Goal: Check status: Check status

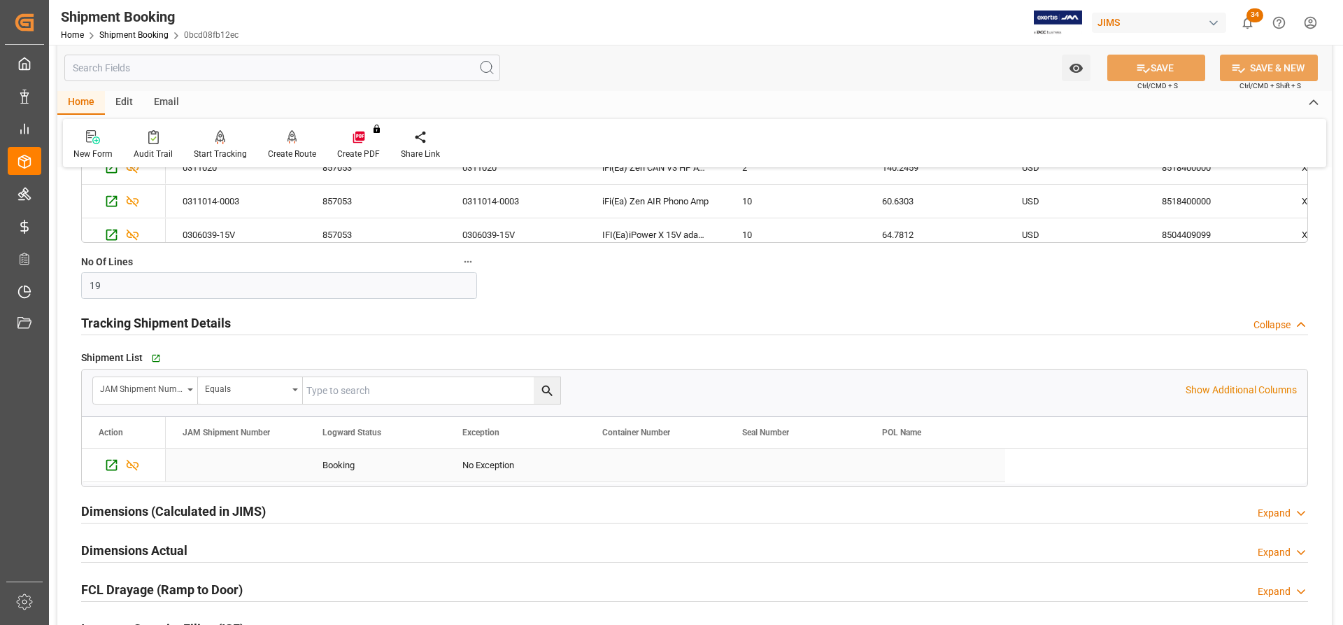
scroll to position [2099, 0]
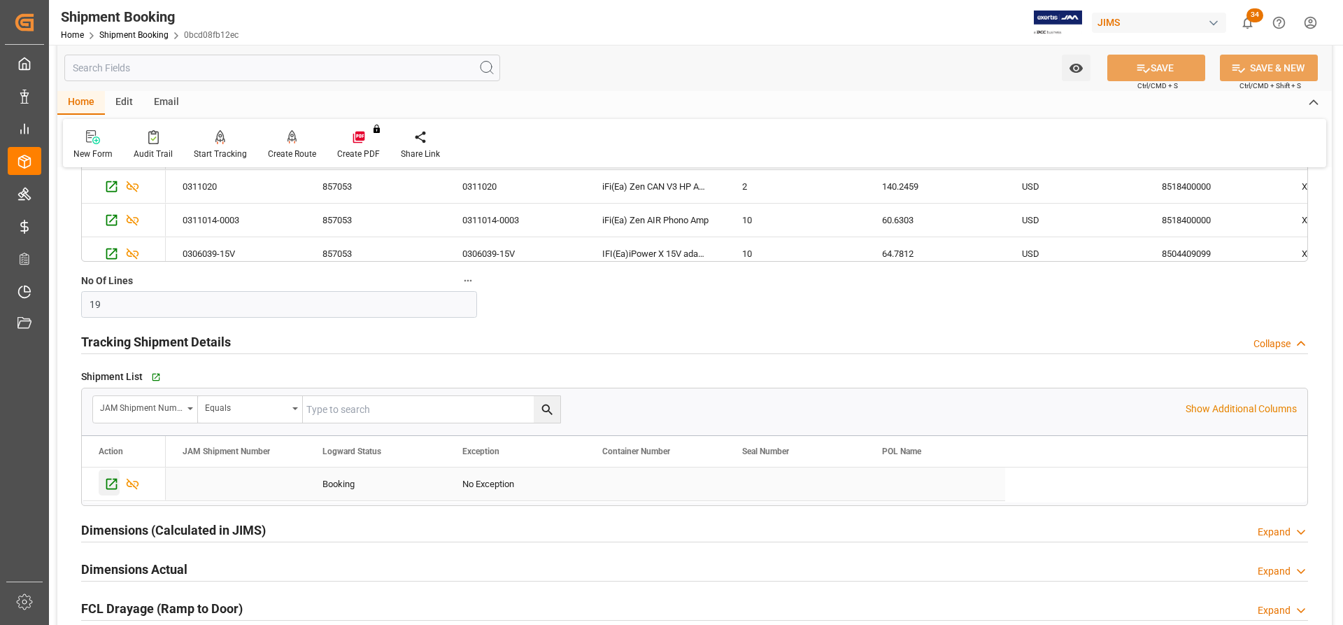
click at [111, 482] on icon "Press SPACE to select this row." at bounding box center [111, 483] width 15 height 15
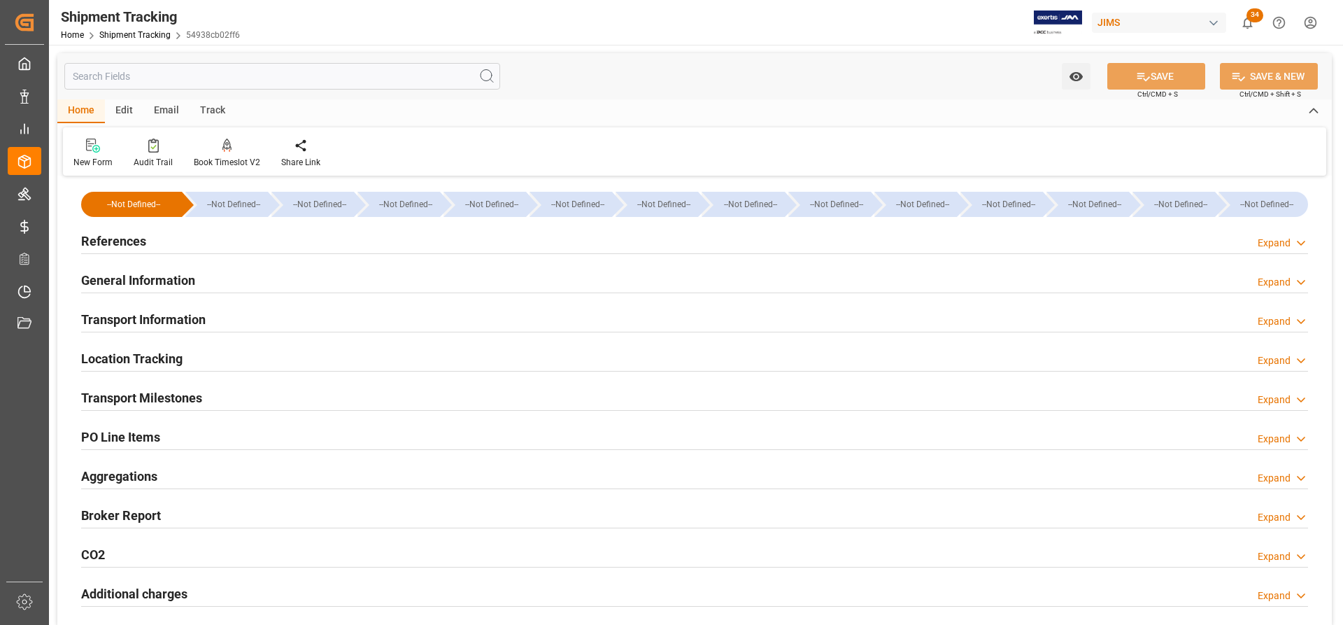
drag, startPoint x: 141, startPoint y: 397, endPoint x: 156, endPoint y: 404, distance: 16.9
click at [141, 397] on h2 "Transport Milestones" at bounding box center [141, 397] width 121 height 19
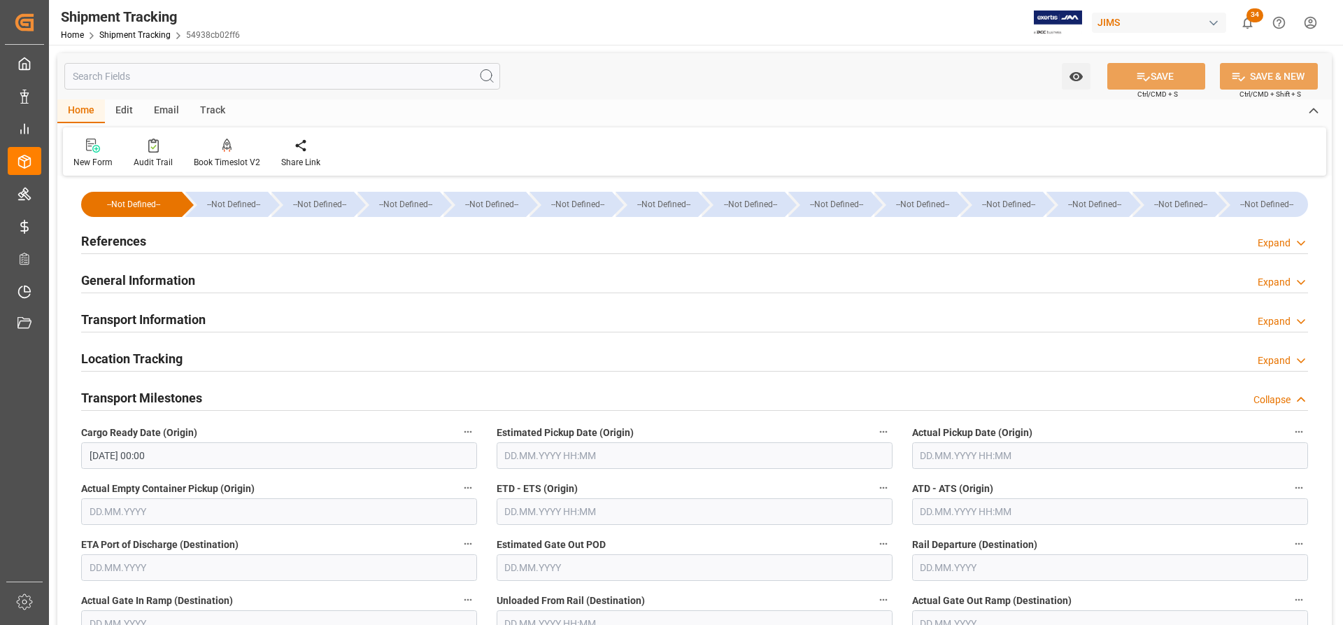
click at [122, 240] on h2 "References" at bounding box center [113, 241] width 65 height 19
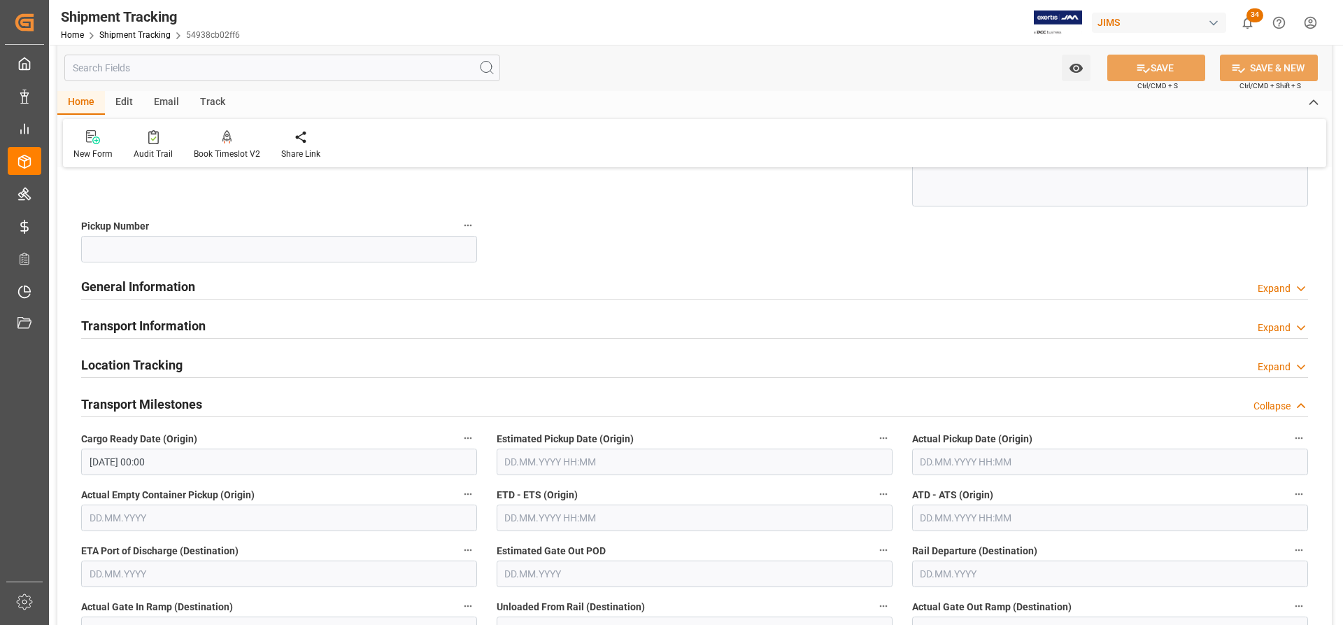
scroll to position [280, 0]
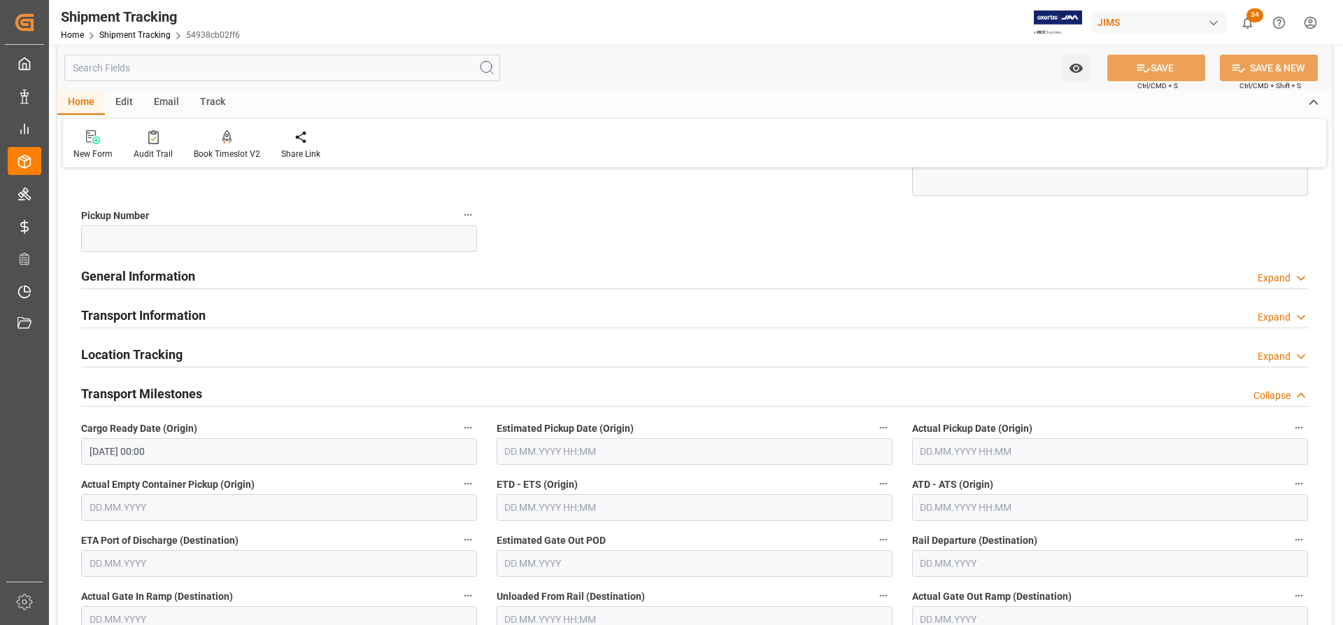
click at [984, 452] on input "text" at bounding box center [1110, 451] width 396 height 27
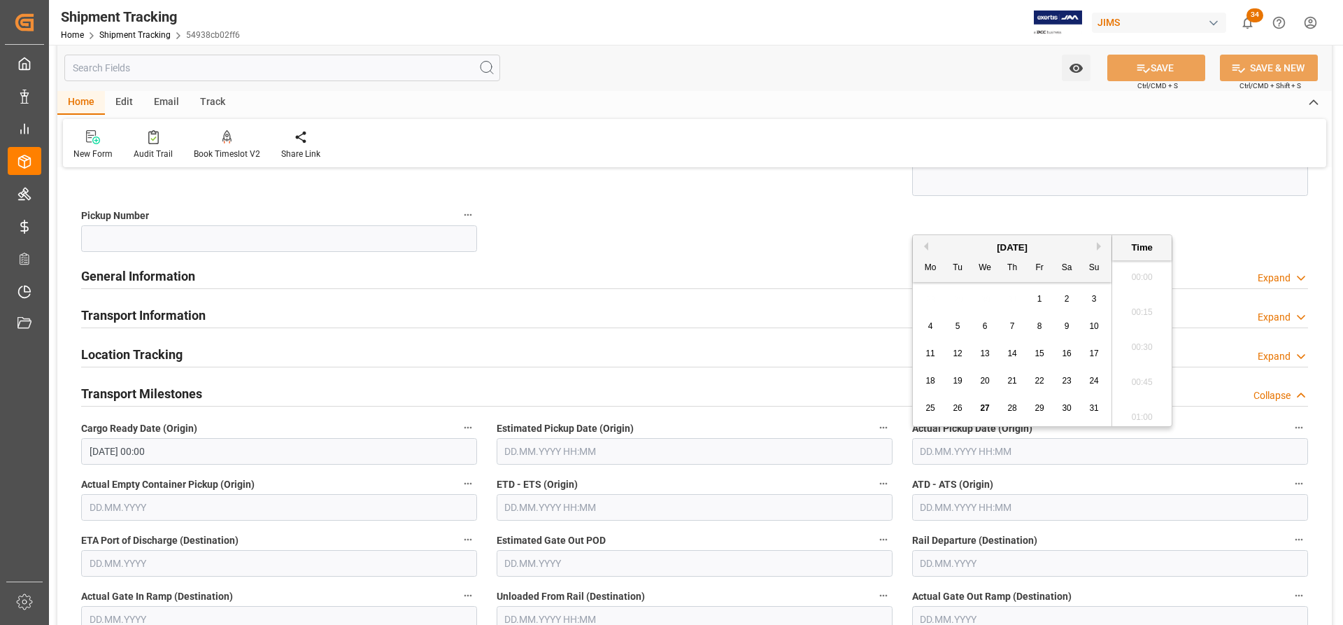
scroll to position [1579, 0]
click at [1039, 379] on span "22" at bounding box center [1039, 381] width 9 height 10
type input "[DATE] 00:00"
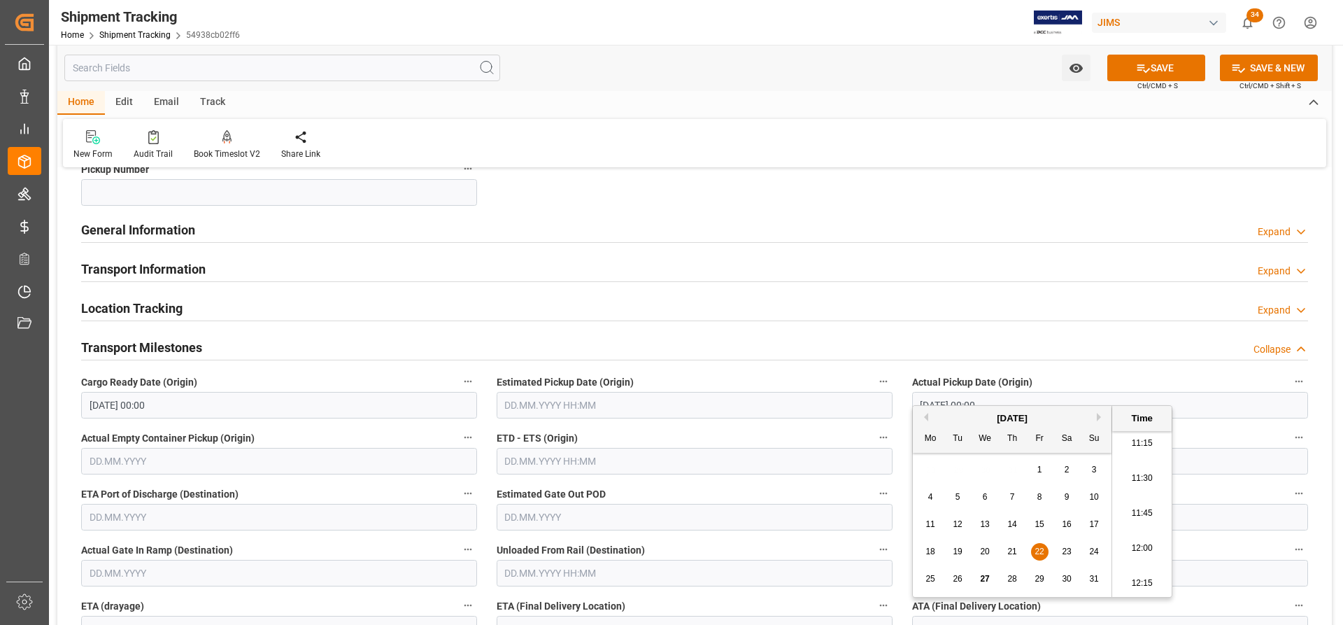
scroll to position [350, 0]
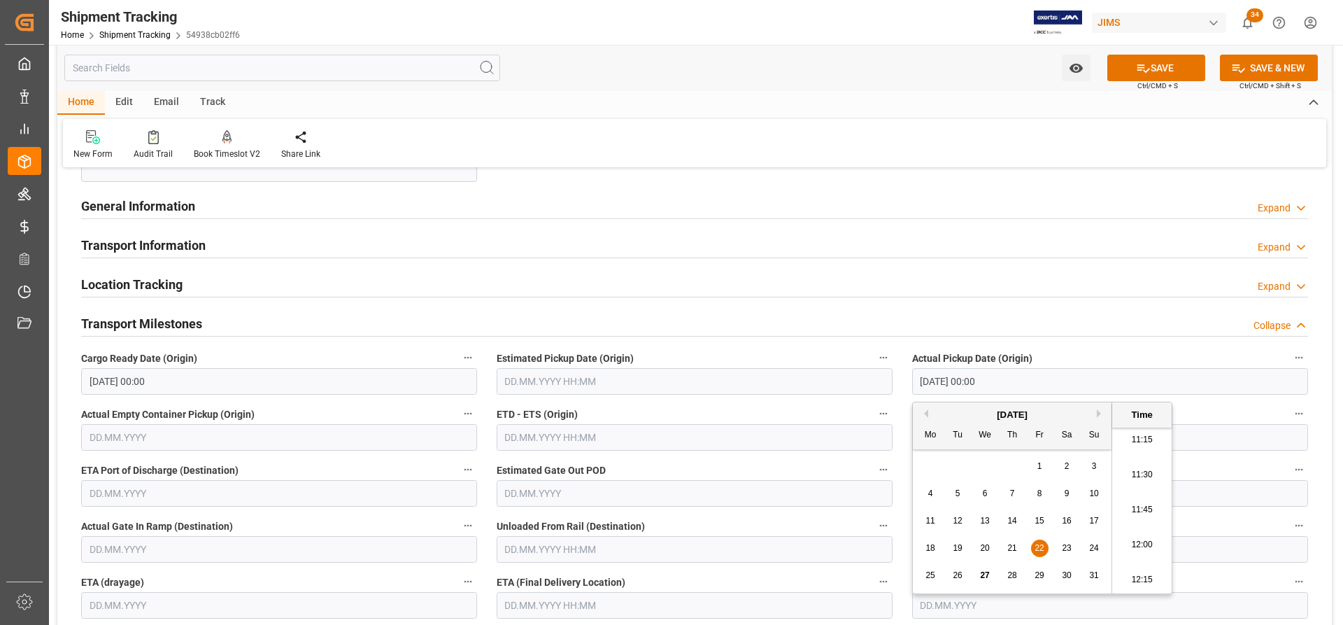
click at [887, 317] on div "Transport Milestones Collapse" at bounding box center [694, 322] width 1227 height 27
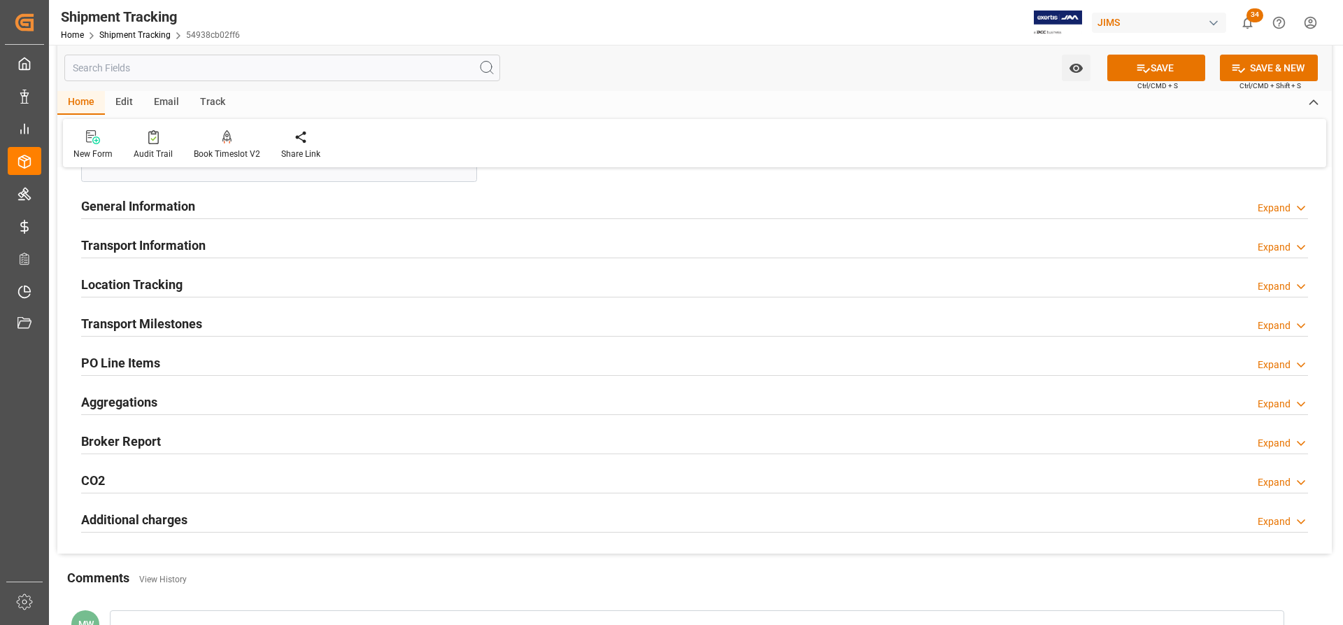
click at [156, 324] on h2 "Transport Milestones" at bounding box center [141, 323] width 121 height 19
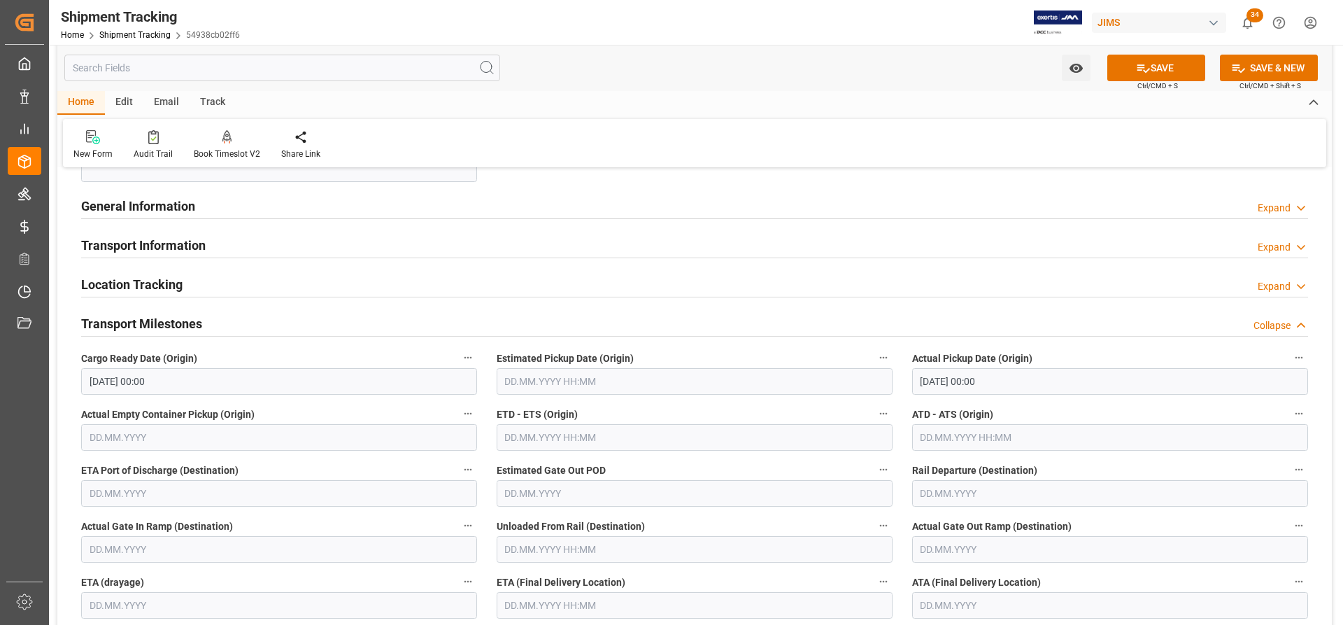
click at [935, 434] on input "text" at bounding box center [1110, 437] width 396 height 27
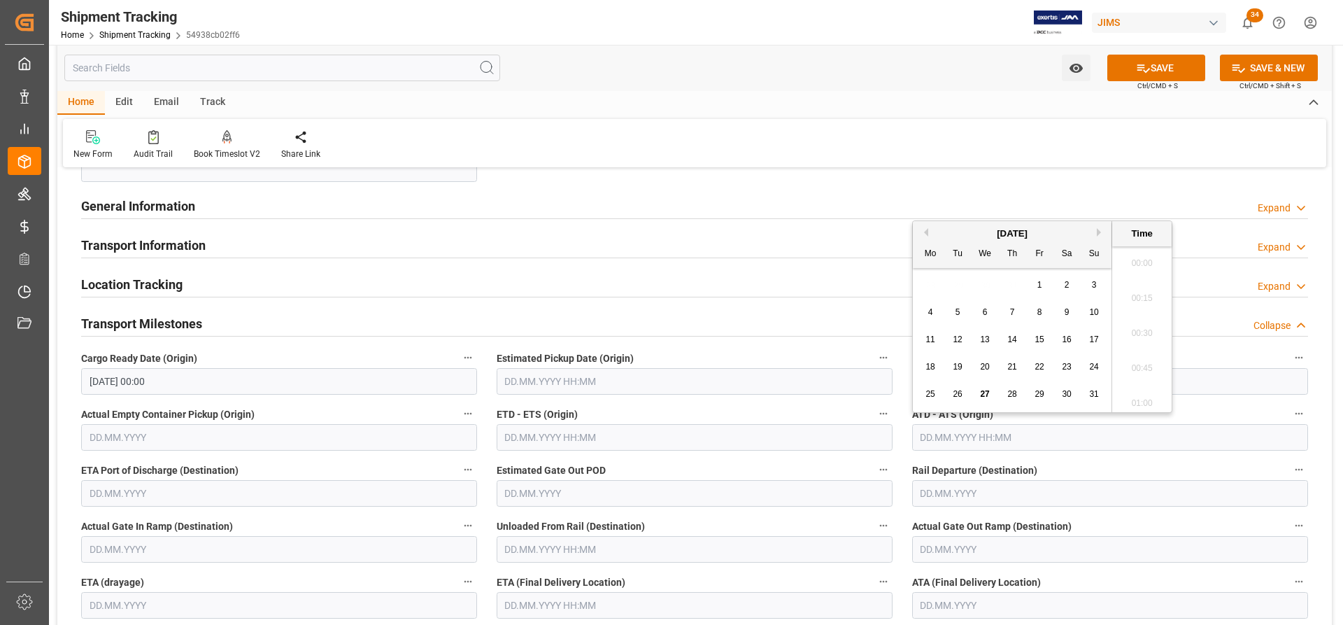
scroll to position [1579, 0]
click at [960, 396] on span "26" at bounding box center [957, 394] width 9 height 10
type input "[DATE] 00:00"
click at [767, 244] on div "Transport Information Expand" at bounding box center [694, 244] width 1227 height 27
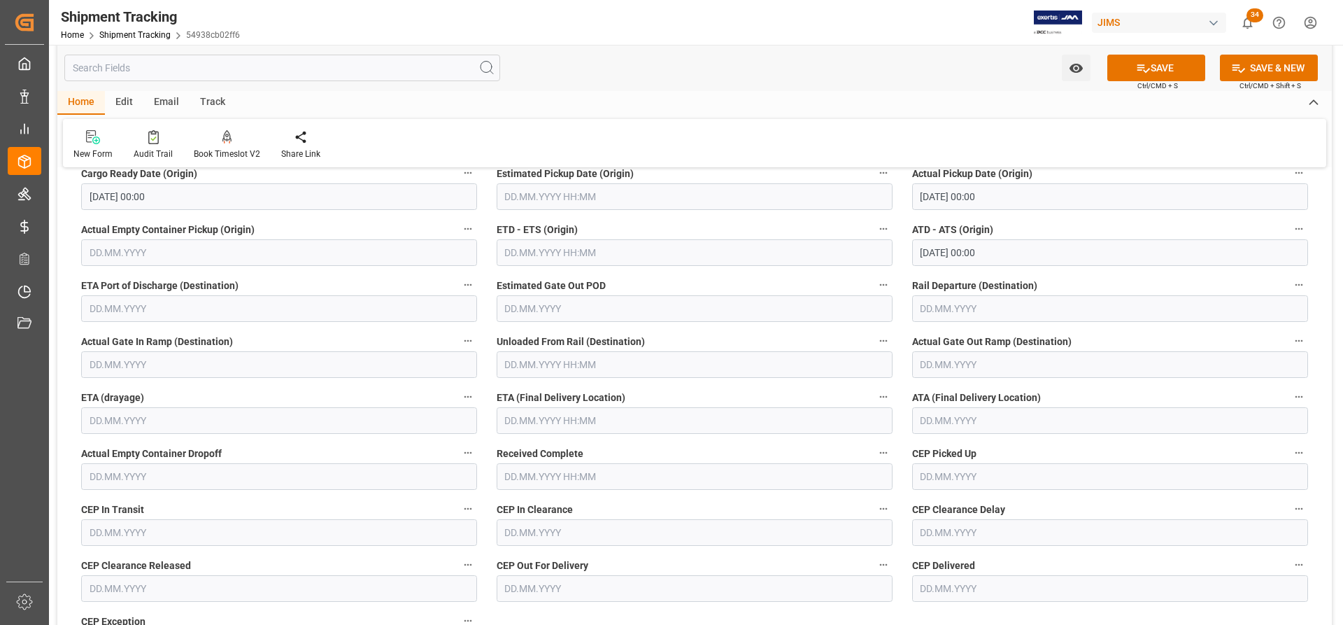
scroll to position [1049, 0]
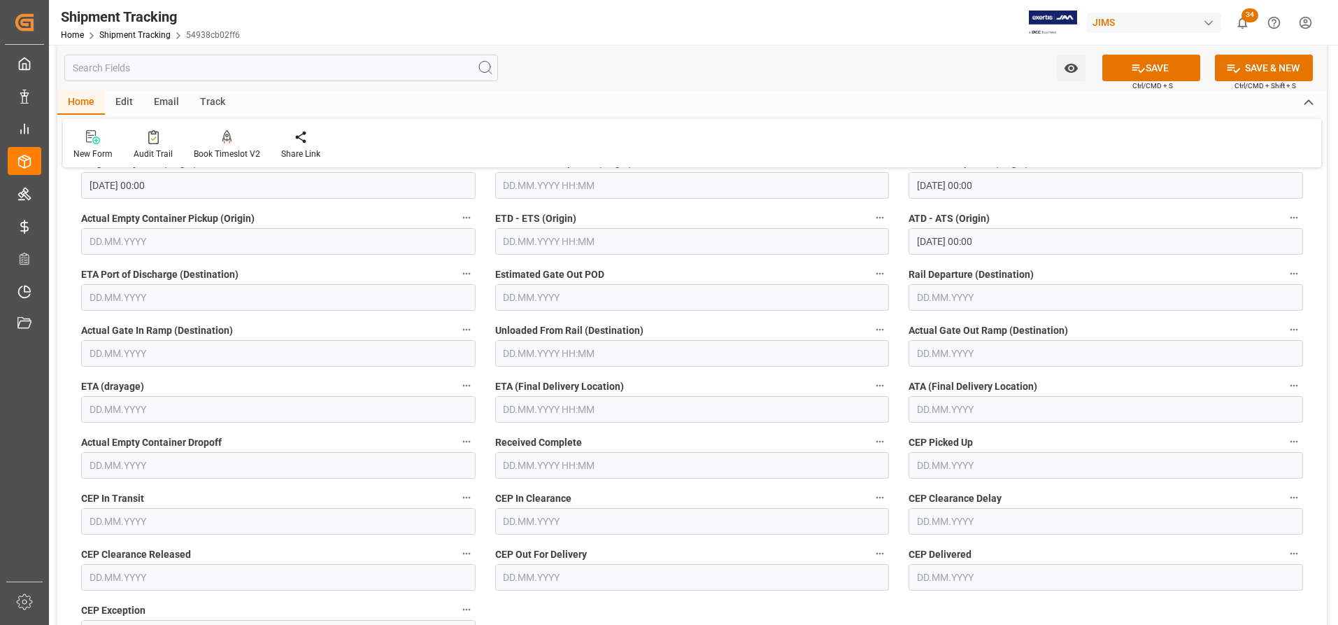
click at [516, 410] on input "text" at bounding box center [692, 409] width 395 height 27
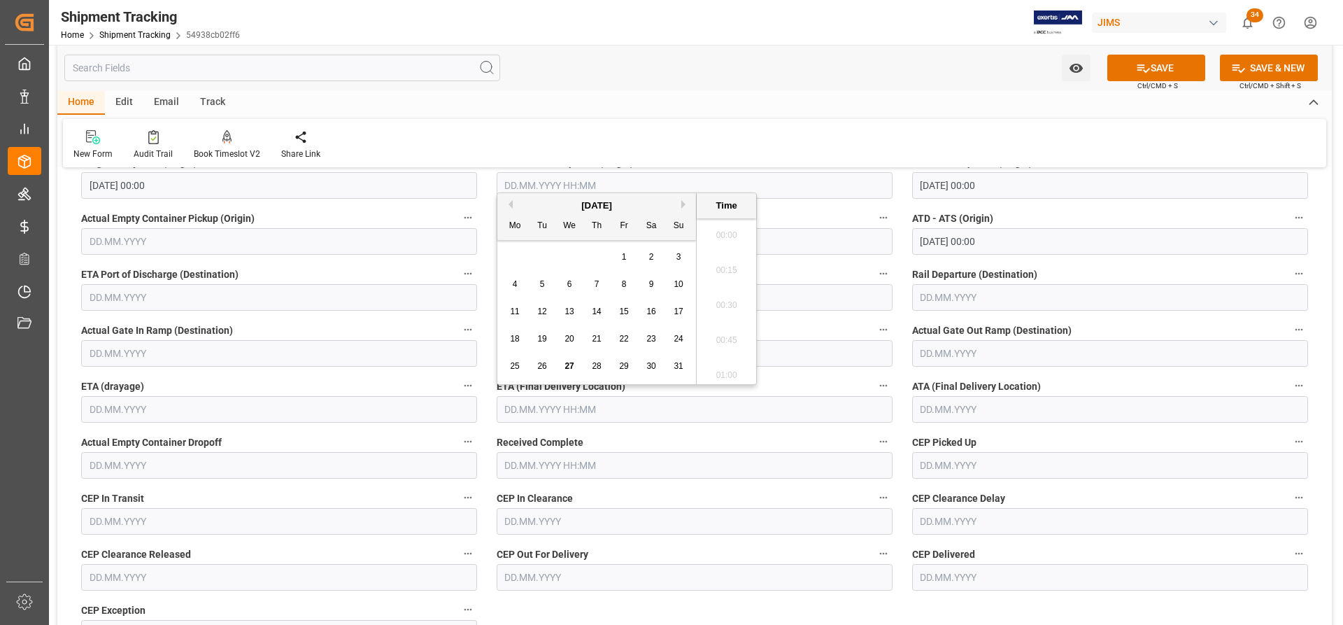
scroll to position [1579, 0]
click at [684, 204] on button "Next Month" at bounding box center [685, 204] width 8 height 8
click at [570, 256] on span "3" at bounding box center [569, 257] width 5 height 10
type input "[DATE] 00:00"
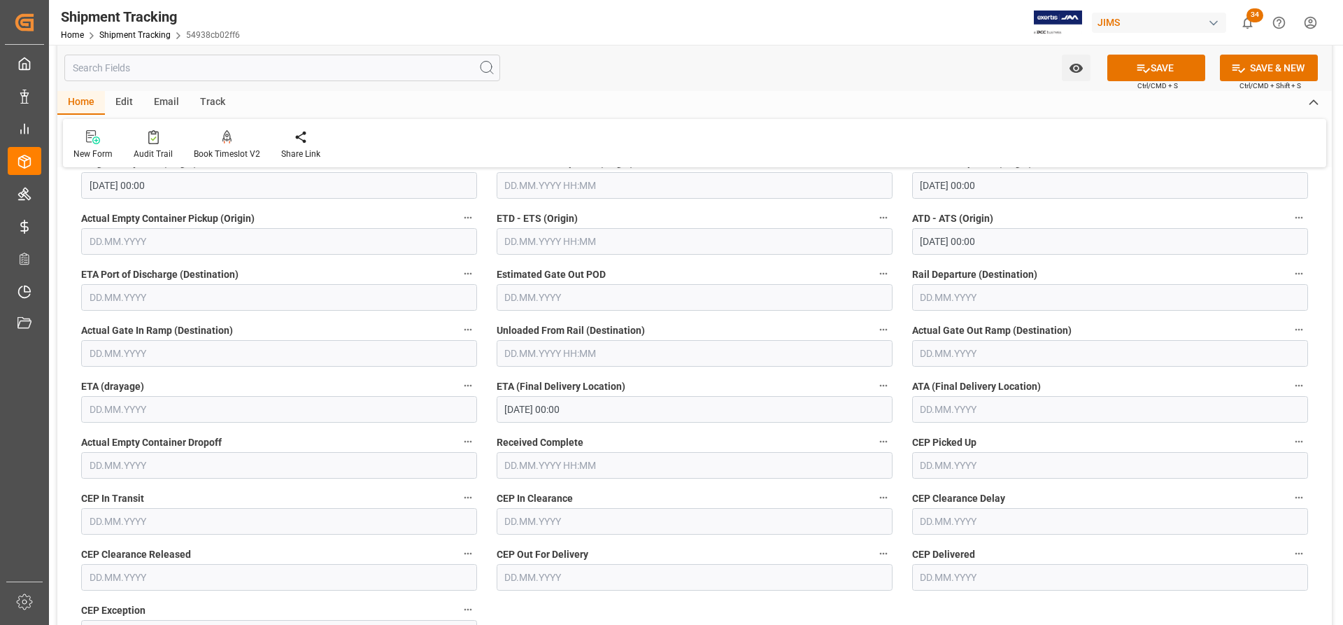
click at [711, 148] on div "New Form Audit Trail Book Timeslot V2 Book a Timeslot for the shipment Share Li…" at bounding box center [694, 143] width 1263 height 48
click at [1169, 69] on button "SAVE" at bounding box center [1156, 68] width 98 height 27
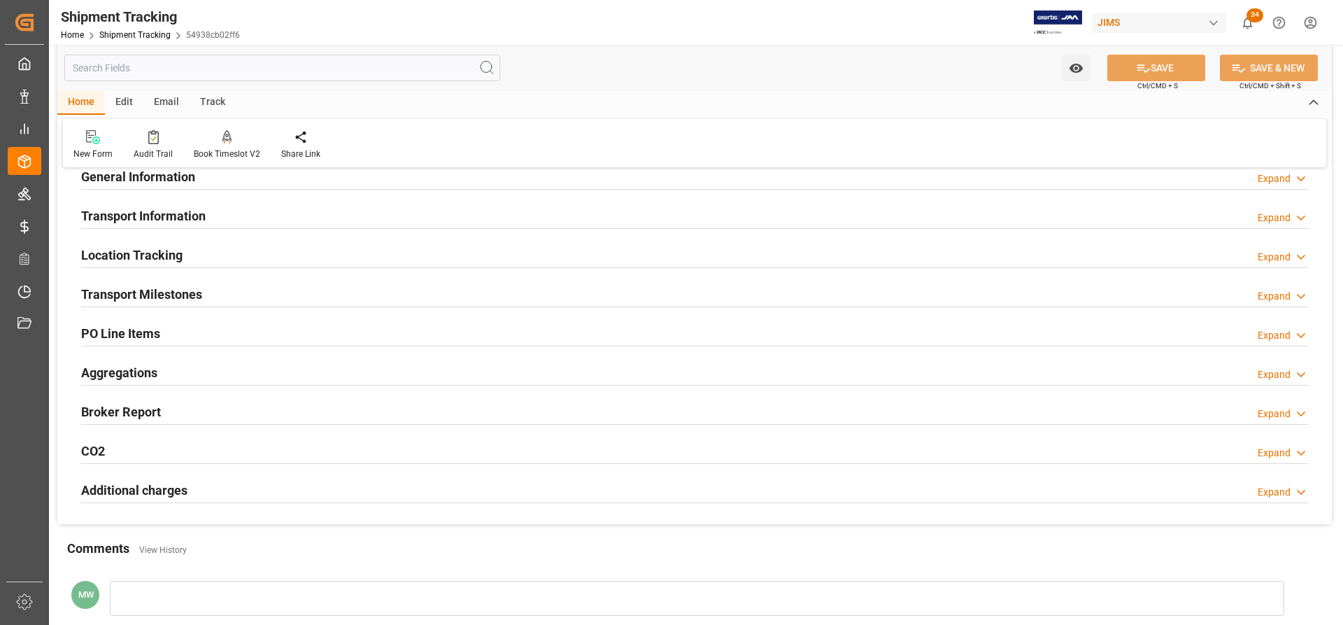
scroll to position [0, 0]
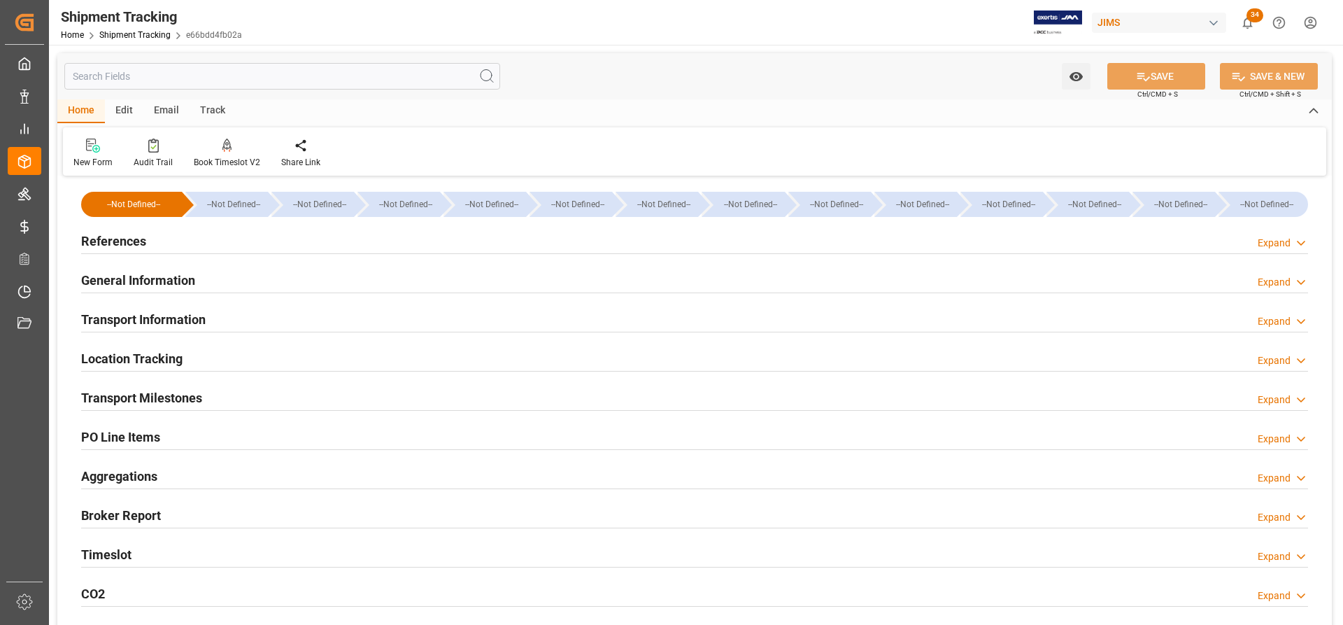
click at [118, 394] on h2 "Transport Milestones" at bounding box center [141, 397] width 121 height 19
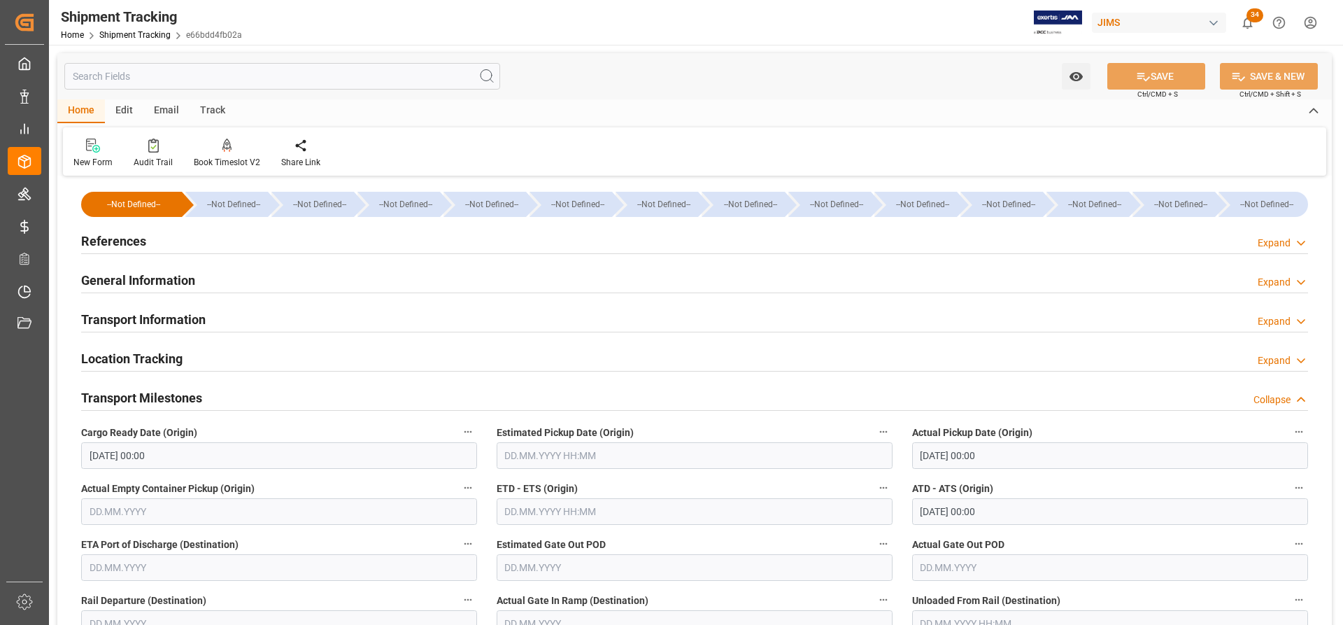
click at [110, 241] on h2 "References" at bounding box center [113, 241] width 65 height 19
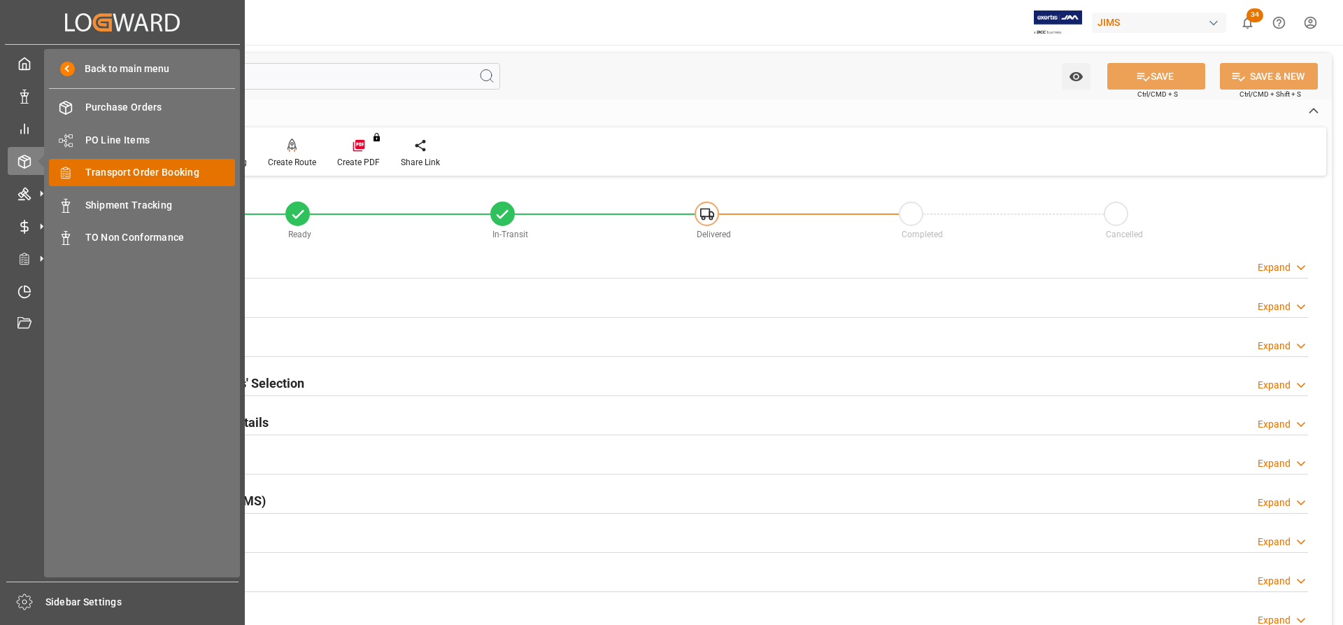
click at [136, 176] on span "Transport Order Booking" at bounding box center [160, 172] width 150 height 15
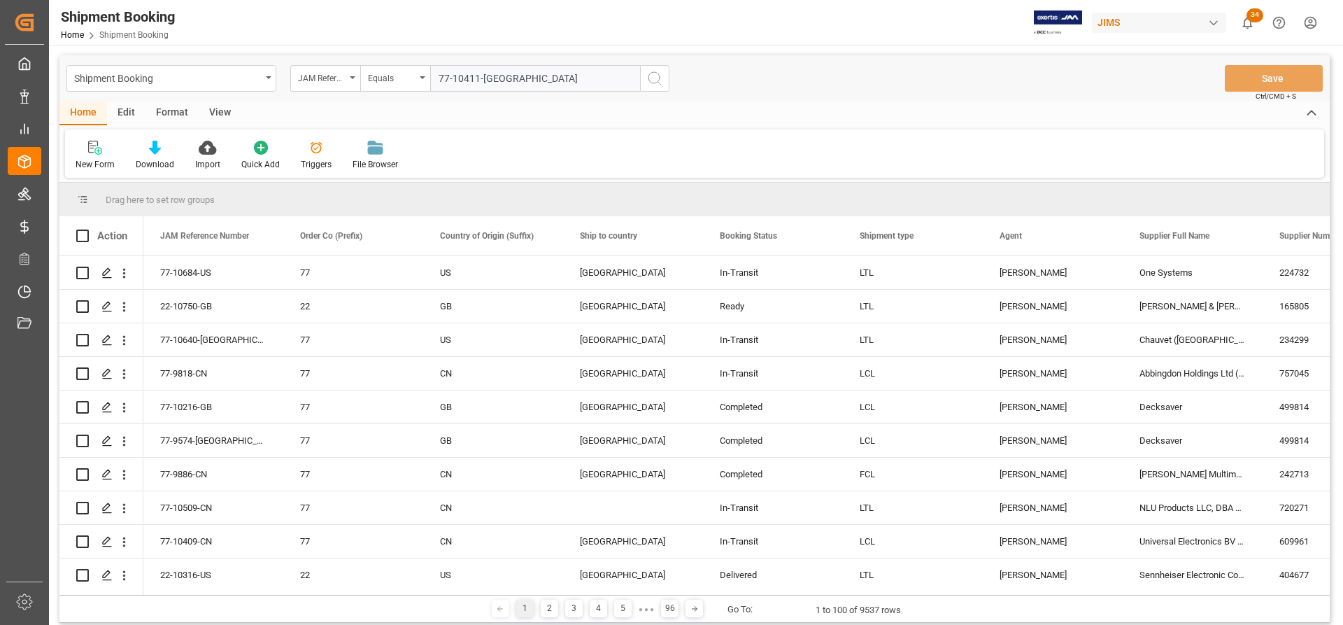
type input "77-10411-GB"
click at [645, 80] on button "search button" at bounding box center [654, 78] width 29 height 27
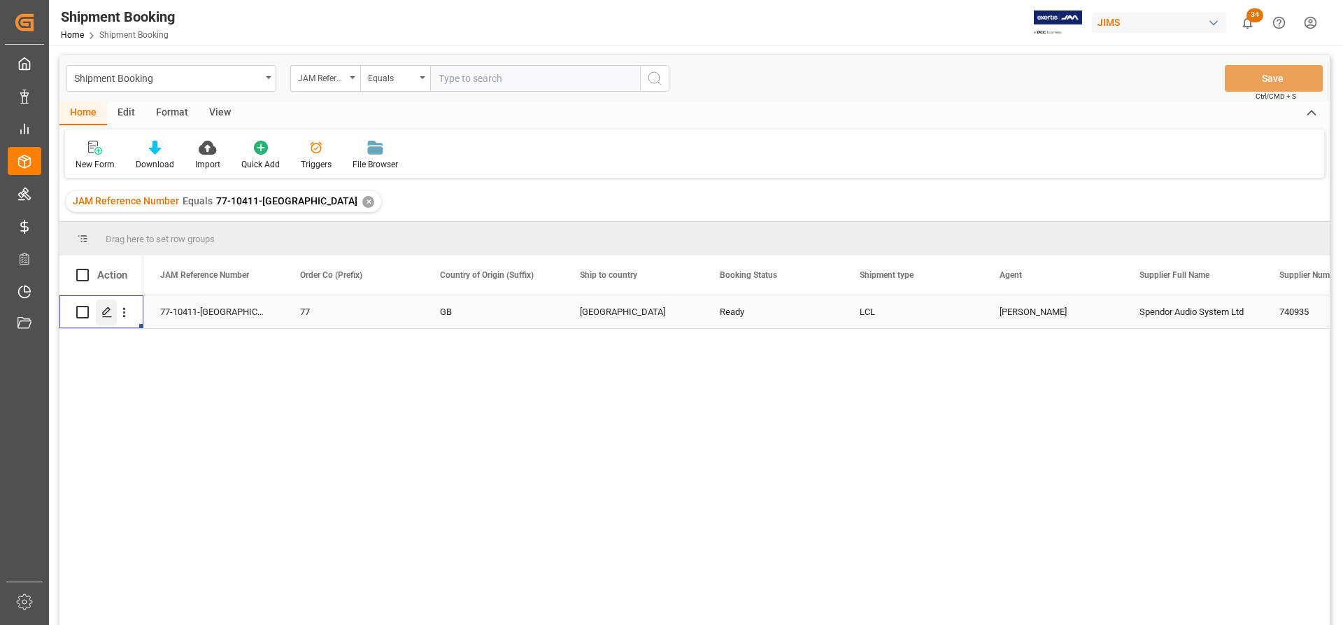
click at [104, 315] on polygon "Press SPACE to select this row." at bounding box center [106, 311] width 7 height 7
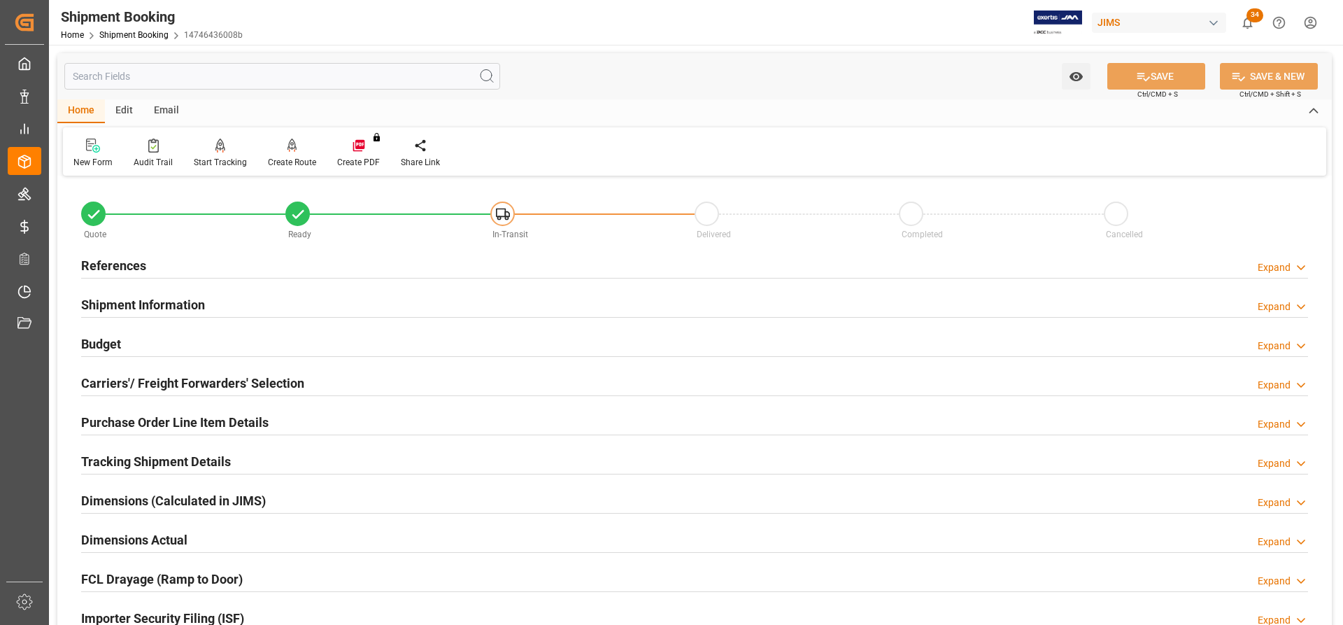
click at [96, 267] on h2 "References" at bounding box center [113, 265] width 65 height 19
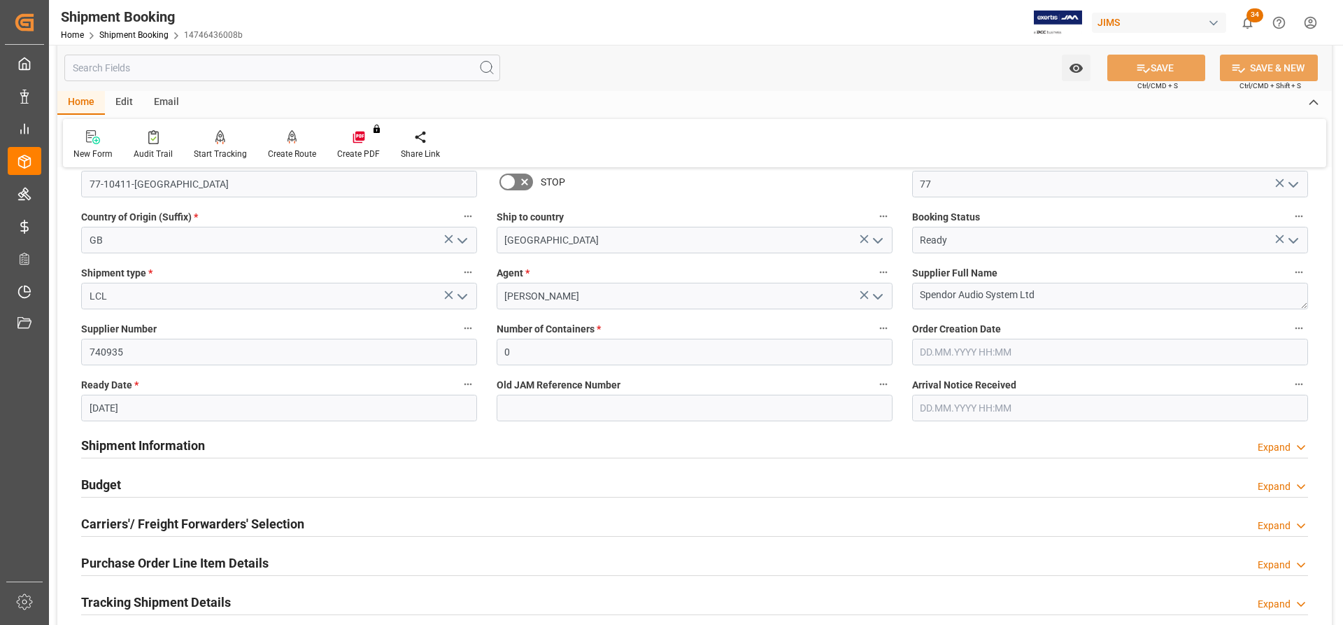
scroll to position [140, 0]
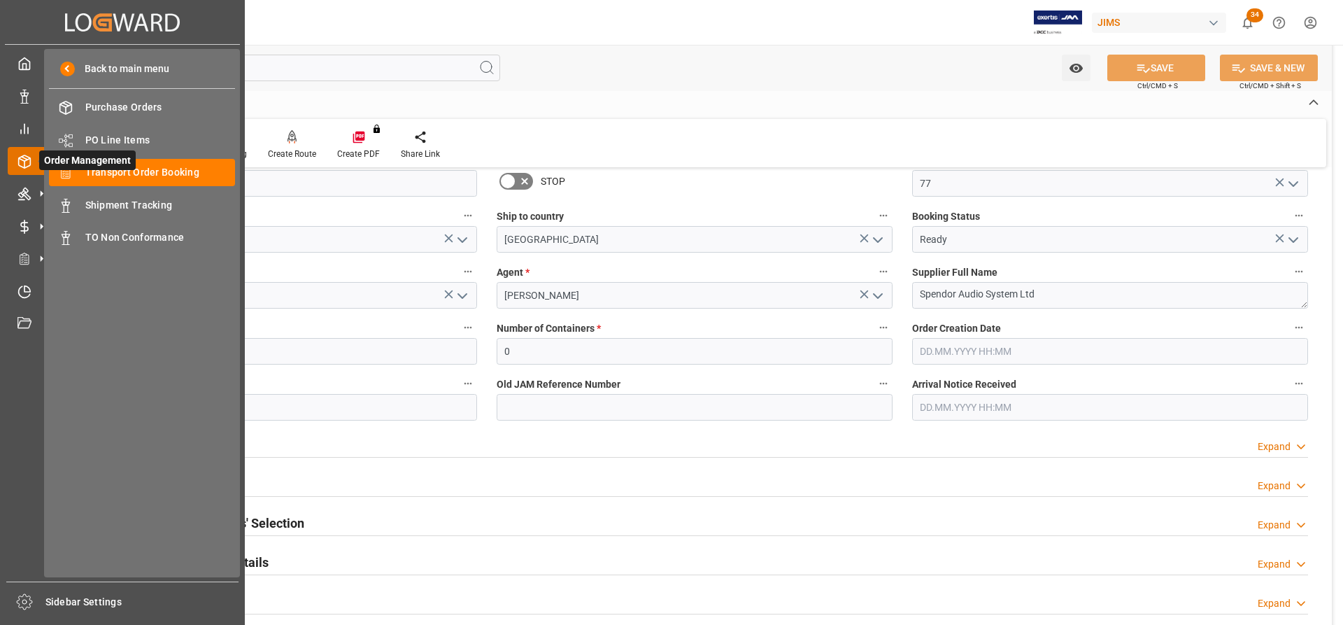
click at [132, 169] on span "Order Management" at bounding box center [87, 160] width 97 height 20
click at [102, 173] on span "Transport Order Booking" at bounding box center [160, 172] width 150 height 15
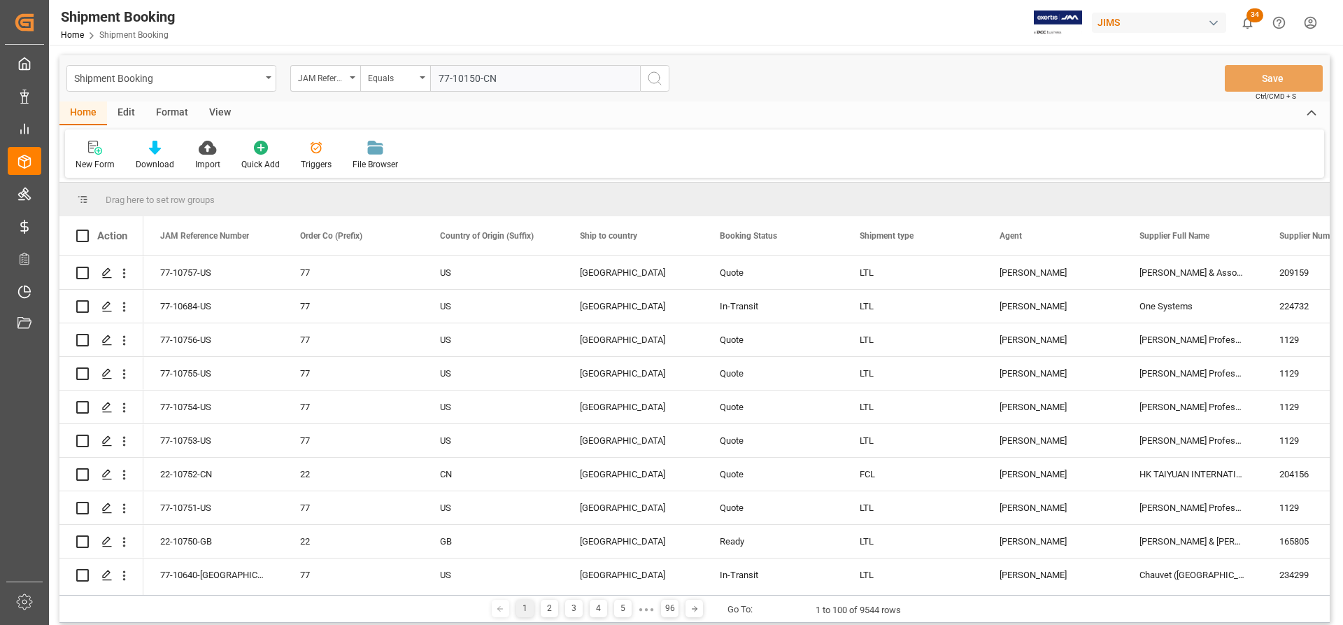
type input "77-10150-CN"
click at [658, 80] on icon "search button" at bounding box center [654, 78] width 17 height 17
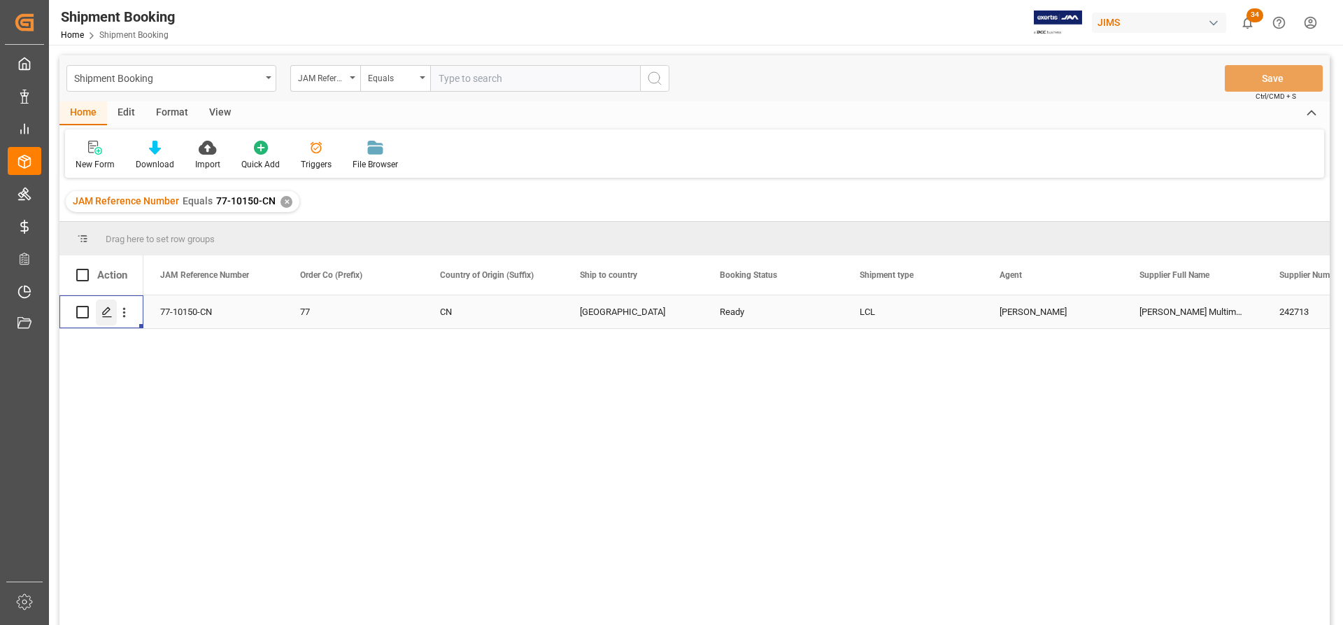
click at [110, 313] on icon "Press SPACE to select this row." at bounding box center [106, 311] width 11 height 11
